Goal: Check status: Check status

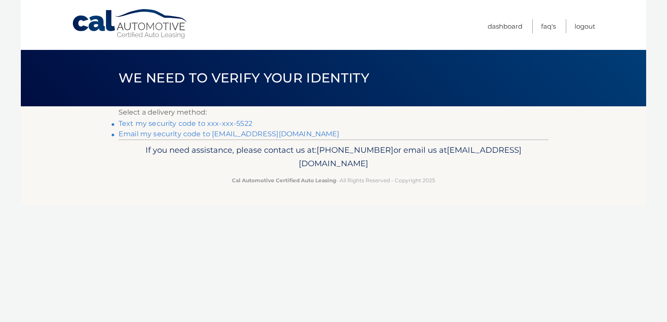
click at [239, 122] on link "Text my security code to xxx-xxx-5522" at bounding box center [185, 123] width 134 height 8
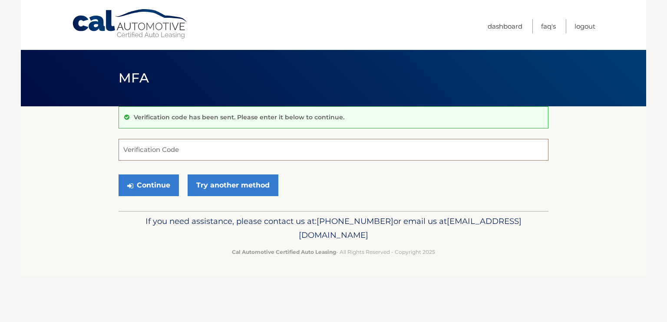
click at [203, 150] on input "Verification Code" at bounding box center [333, 150] width 430 height 22
type input "369784"
click at [167, 191] on button "Continue" at bounding box center [148, 185] width 60 height 22
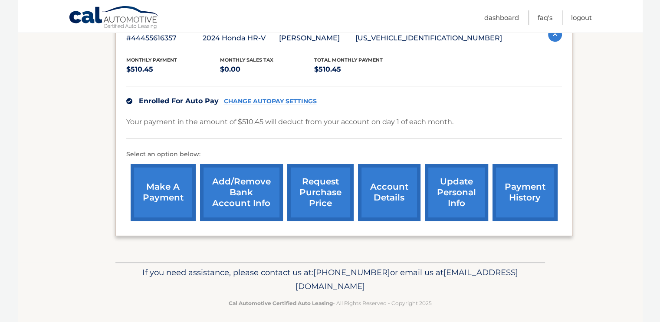
scroll to position [170, 0]
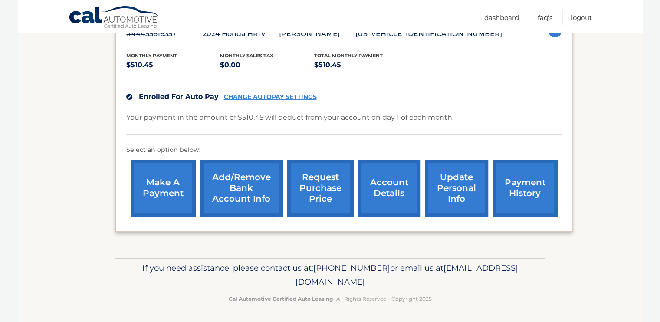
click at [380, 194] on link "account details" at bounding box center [389, 188] width 62 height 57
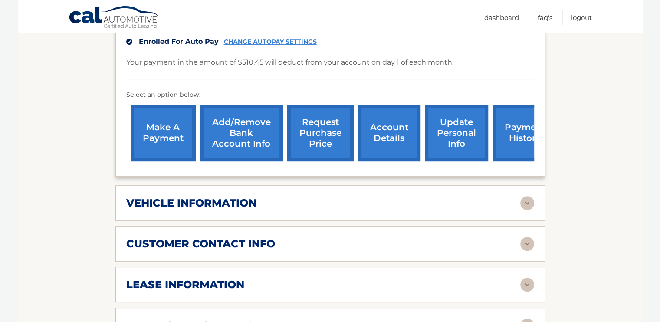
scroll to position [275, 0]
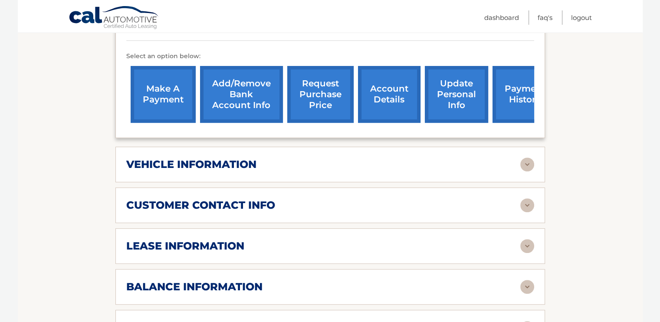
click at [528, 163] on img at bounding box center [527, 165] width 14 height 14
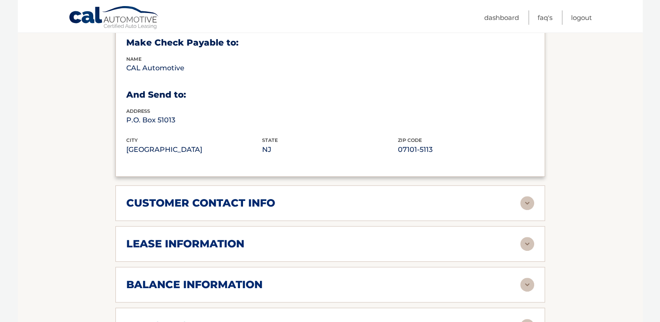
scroll to position [492, 0]
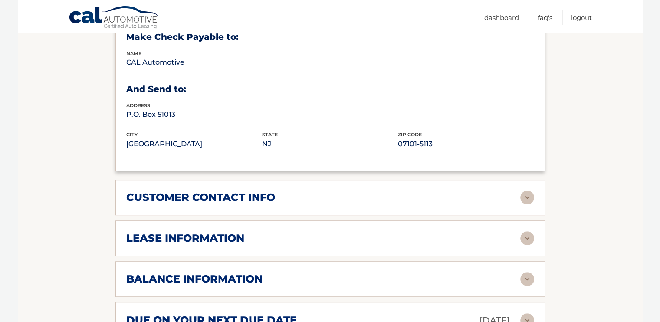
click at [528, 236] on img at bounding box center [527, 238] width 14 height 14
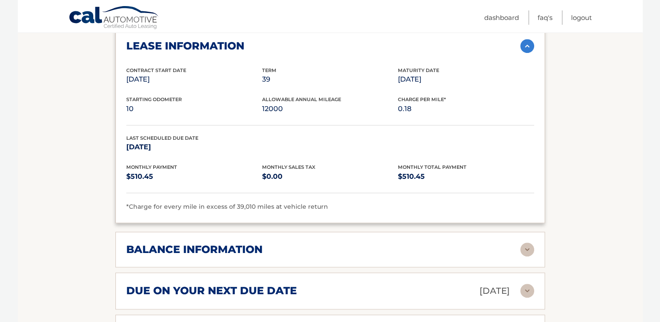
scroll to position [709, 0]
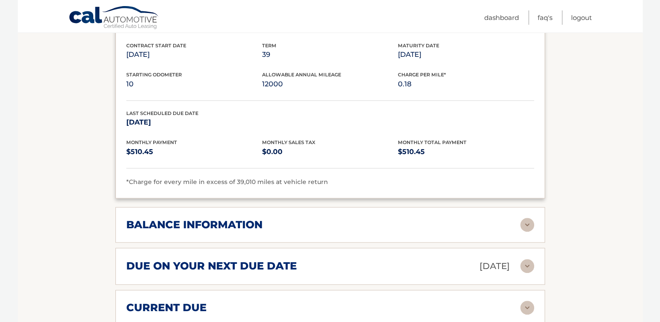
click at [524, 223] on img at bounding box center [527, 225] width 14 height 14
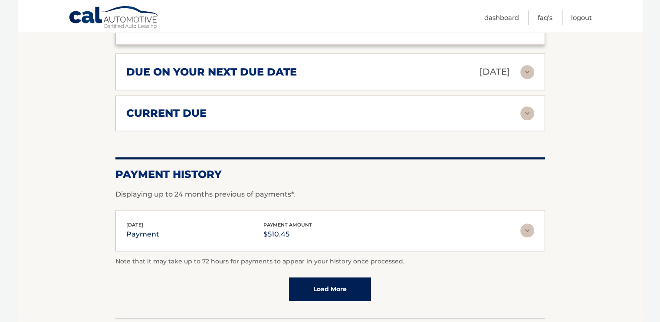
scroll to position [1012, 0]
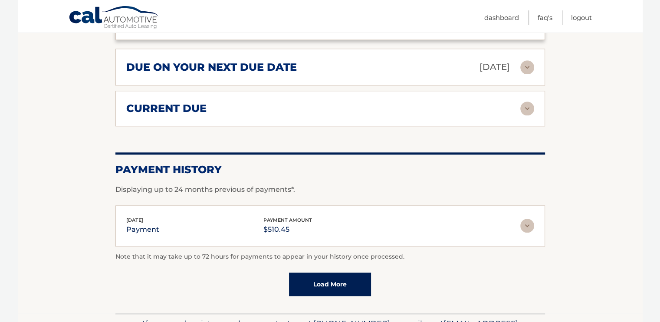
click at [526, 104] on img at bounding box center [527, 109] width 14 height 14
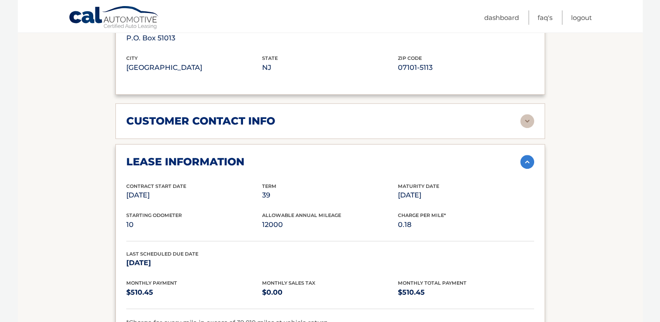
scroll to position [0, 0]
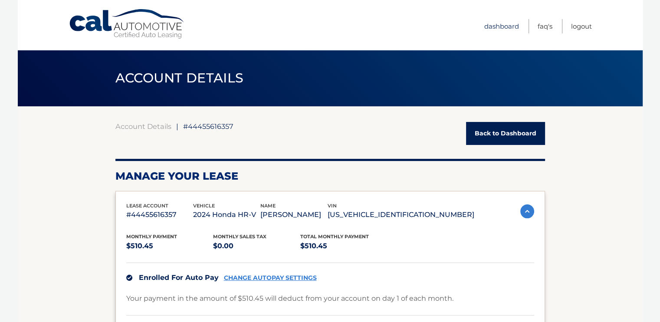
click at [503, 26] on link "Dashboard" at bounding box center [501, 26] width 35 height 14
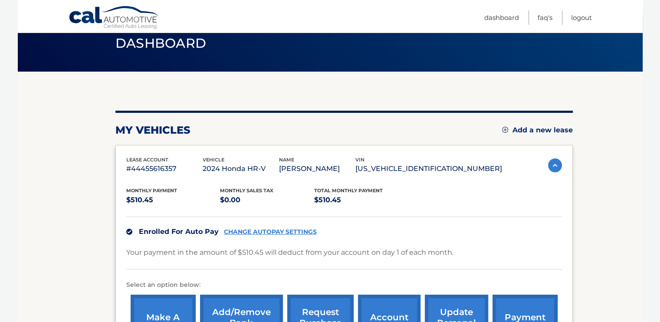
scroll to position [29, 0]
